Goal: Transaction & Acquisition: Purchase product/service

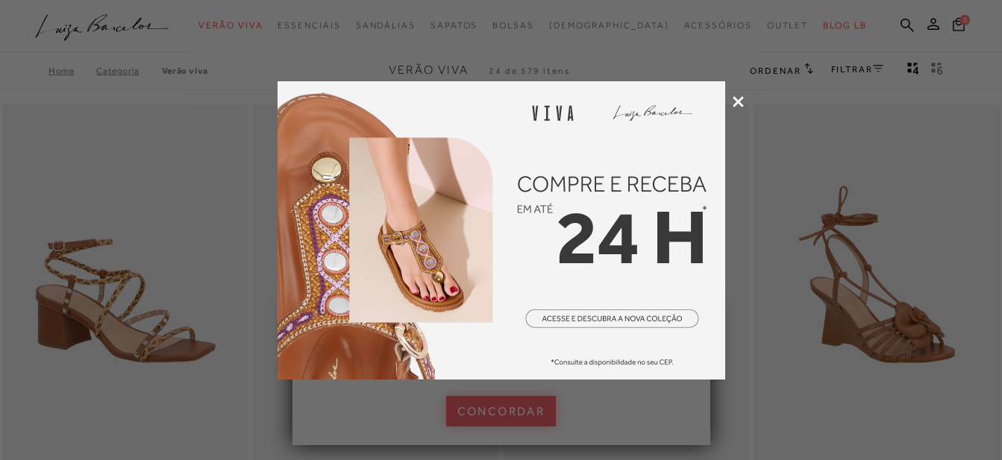
click at [742, 99] on icon at bounding box center [738, 101] width 11 height 11
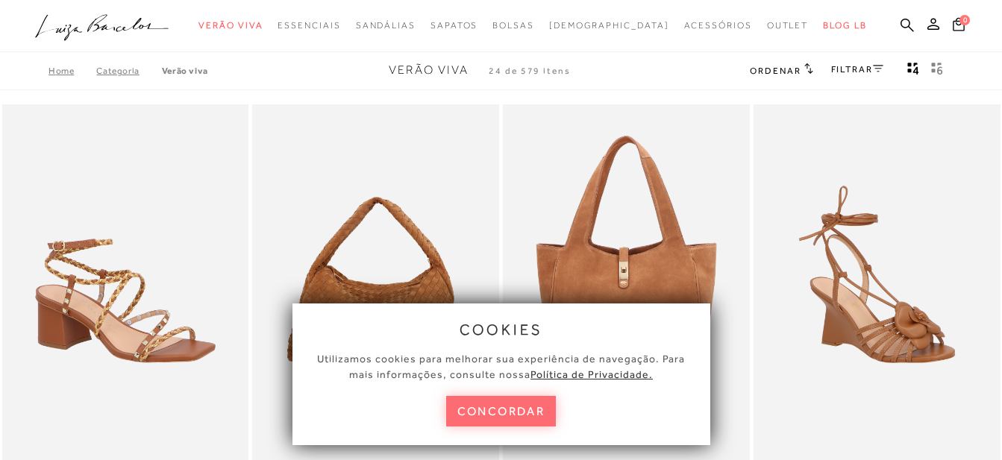
click at [491, 419] on button "concordar" at bounding box center [501, 411] width 110 height 31
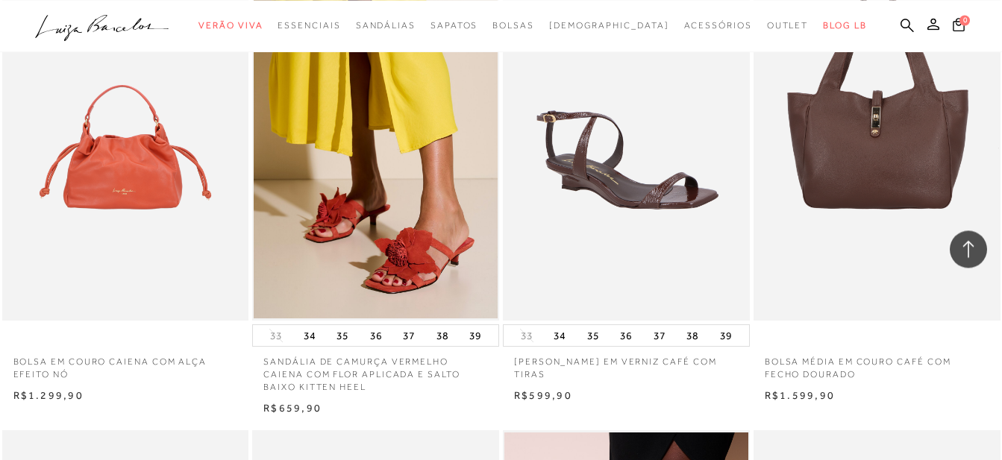
scroll to position [1338, 0]
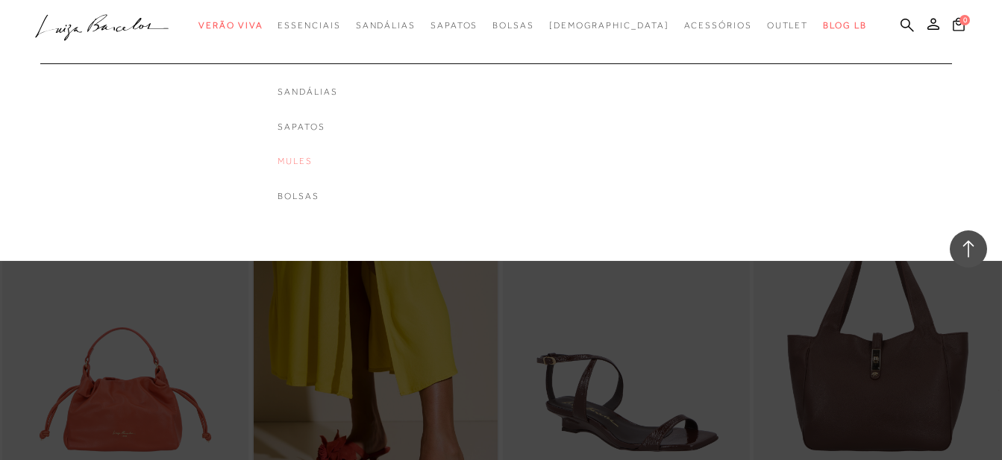
click at [324, 157] on link "Mules" at bounding box center [308, 161] width 60 height 13
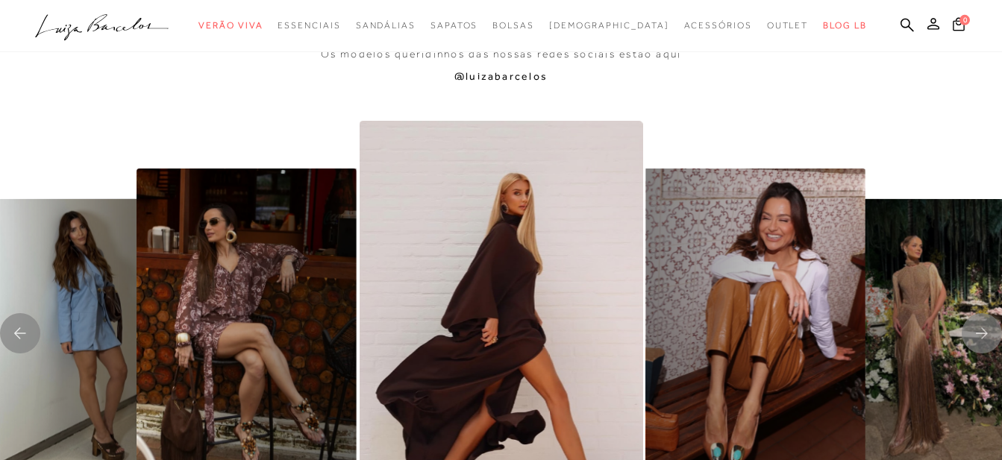
scroll to position [2815, 0]
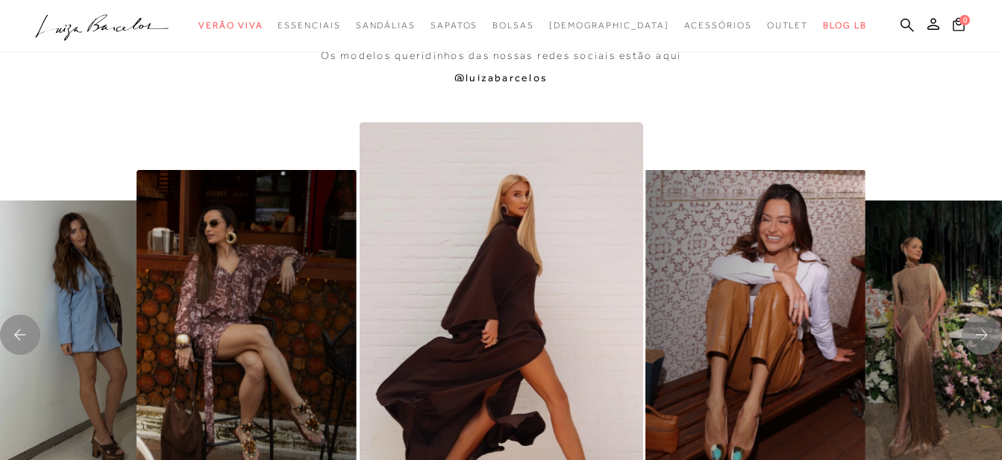
click at [536, 307] on img "1 / 8" at bounding box center [501, 334] width 283 height 425
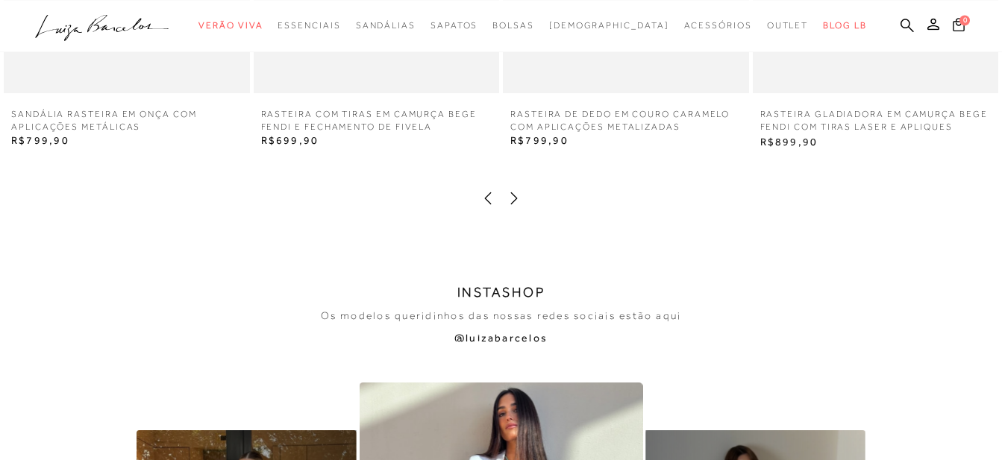
scroll to position [2428, 0]
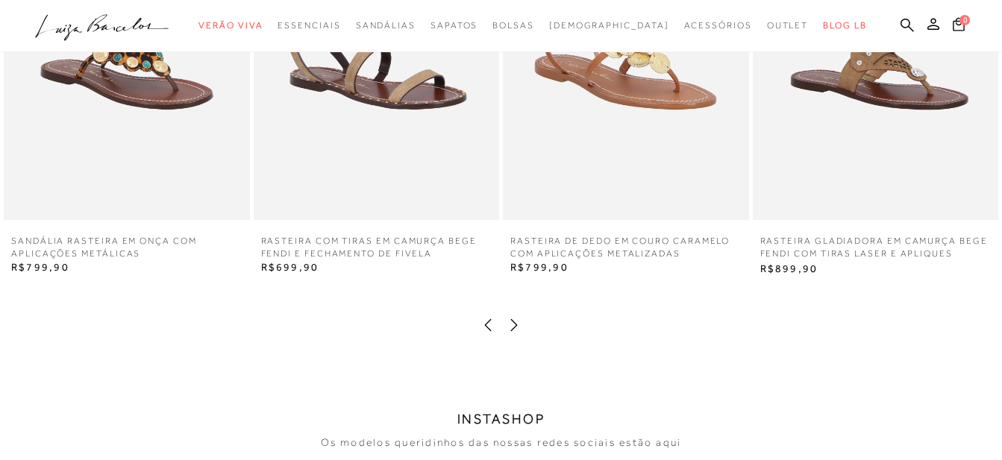
click at [513, 321] on icon at bounding box center [514, 325] width 15 height 15
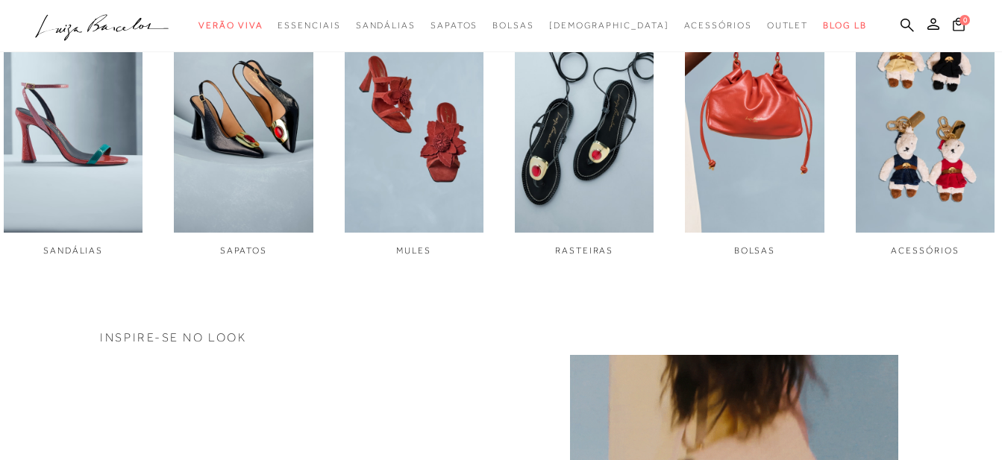
scroll to position [145, 0]
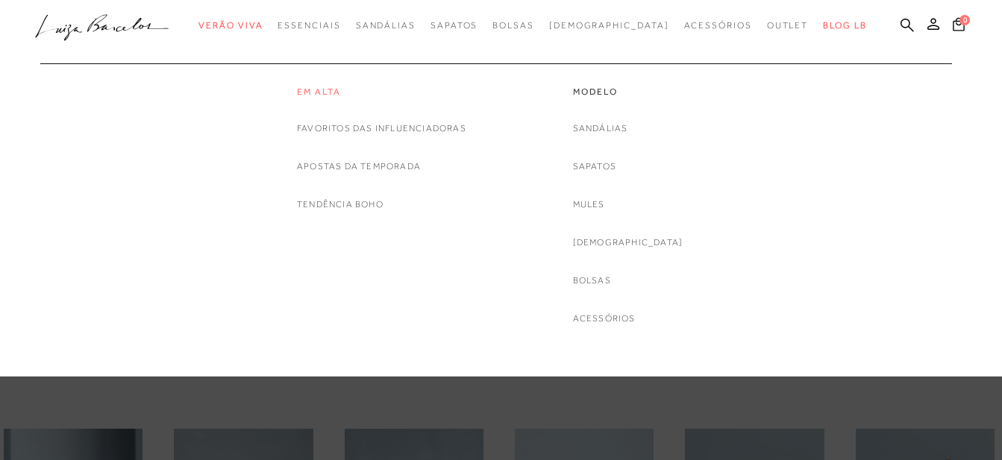
click at [318, 90] on link "Em alta" at bounding box center [381, 92] width 169 height 13
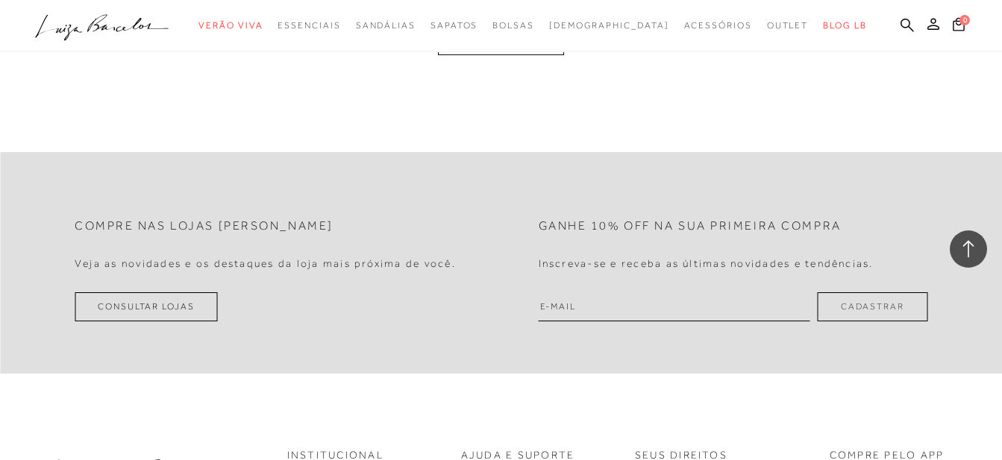
scroll to position [2739, 0]
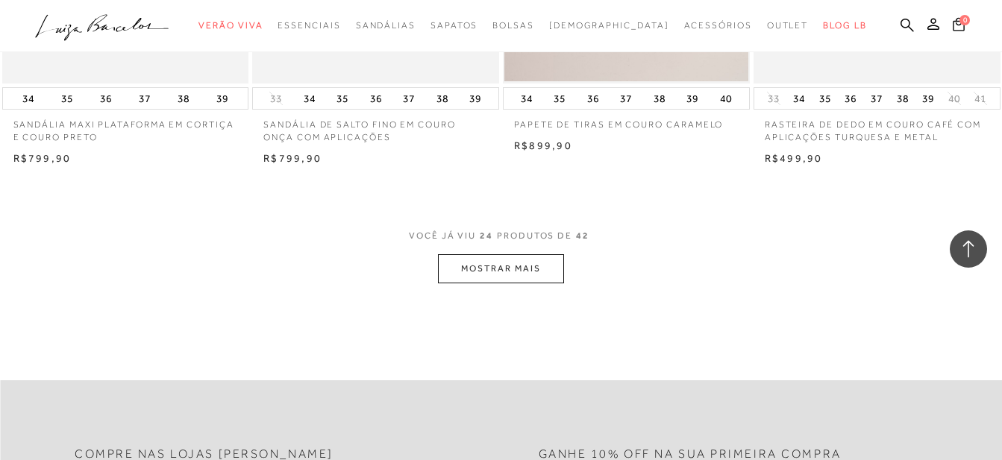
click at [495, 266] on button "MOSTRAR MAIS" at bounding box center [500, 268] width 125 height 29
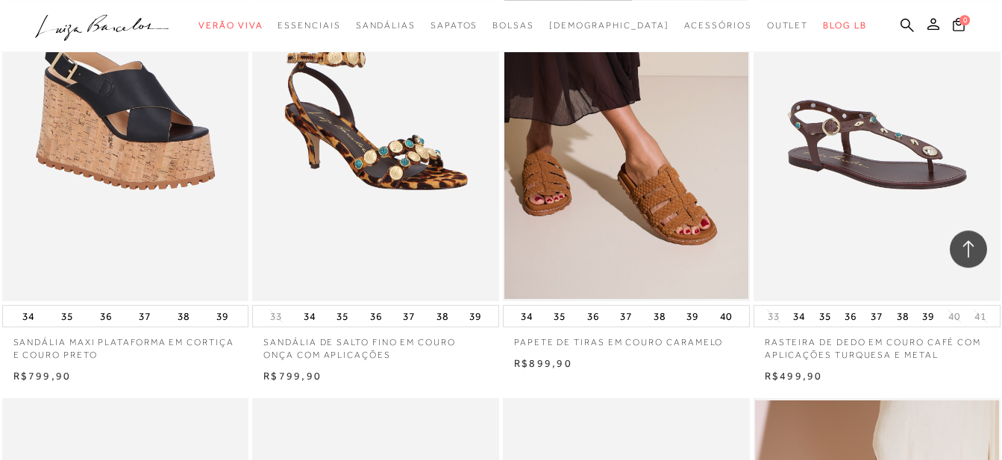
scroll to position [2435, 0]
